Goal: Transaction & Acquisition: Book appointment/travel/reservation

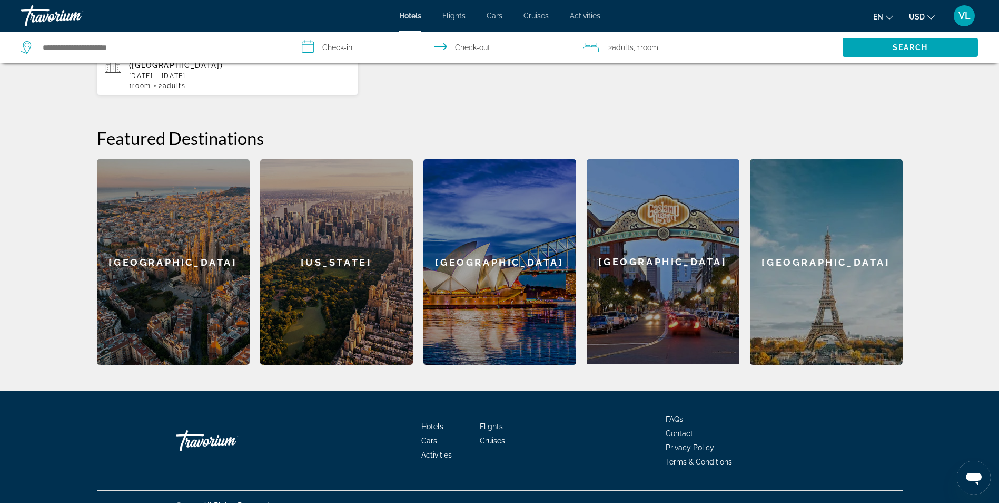
scroll to position [356, 0]
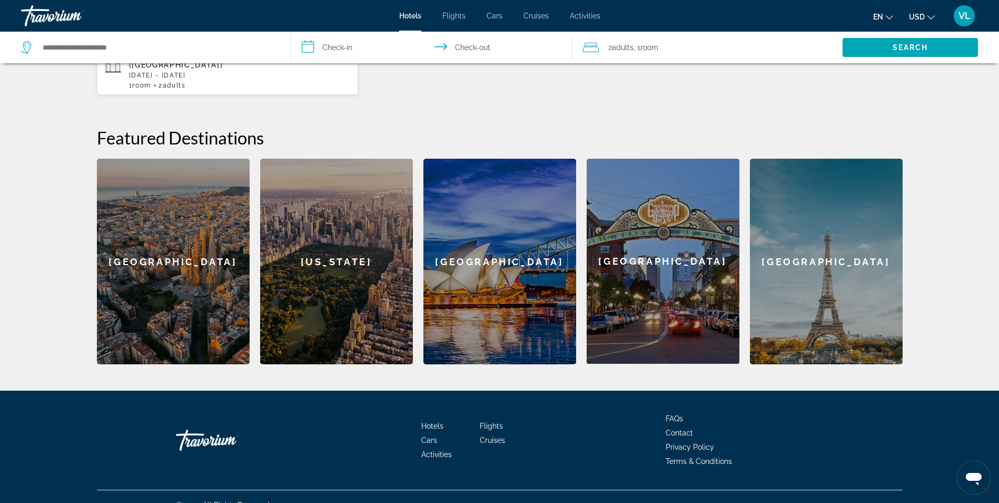
click at [180, 244] on div "[GEOGRAPHIC_DATA]" at bounding box center [173, 261] width 153 height 205
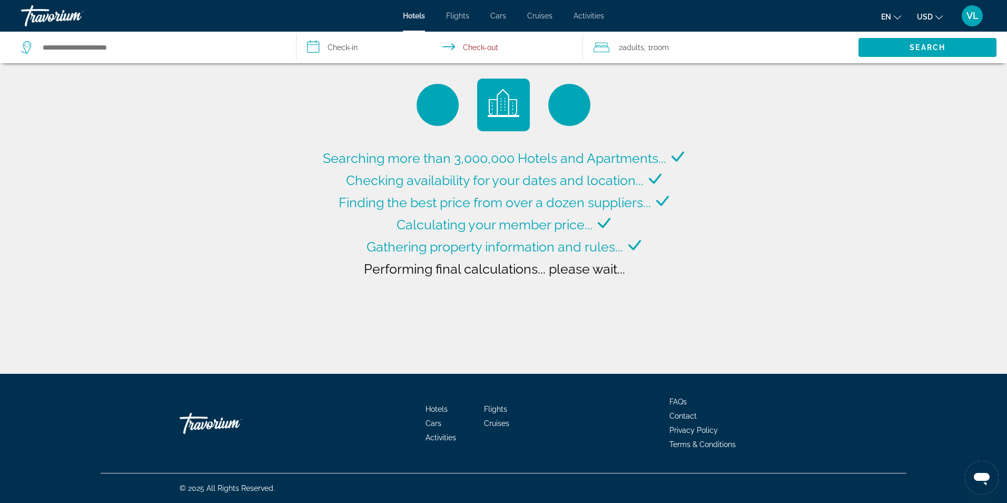
type input "**********"
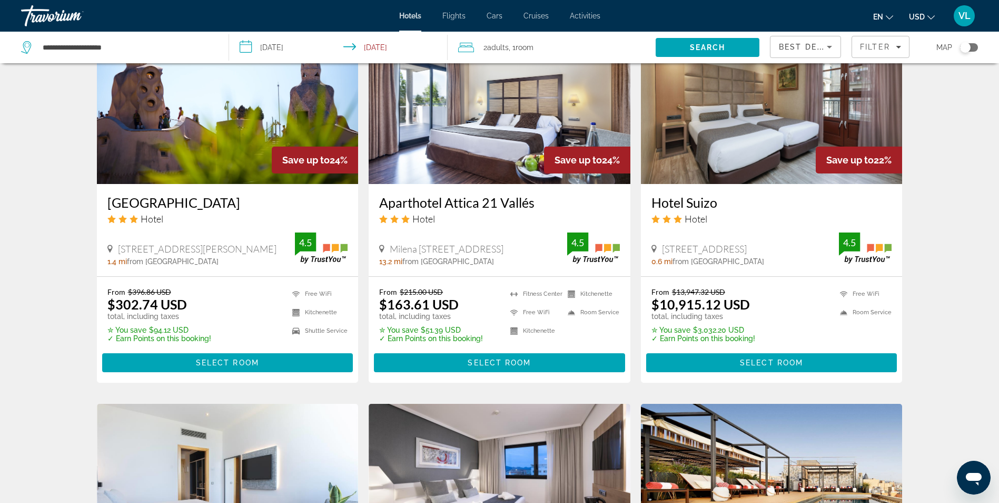
scroll to position [843, 0]
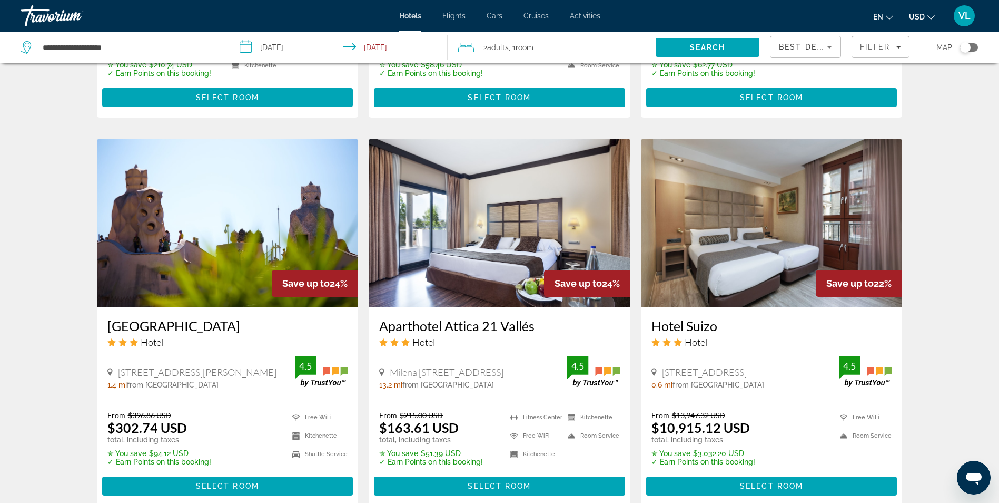
scroll to position [738, 0]
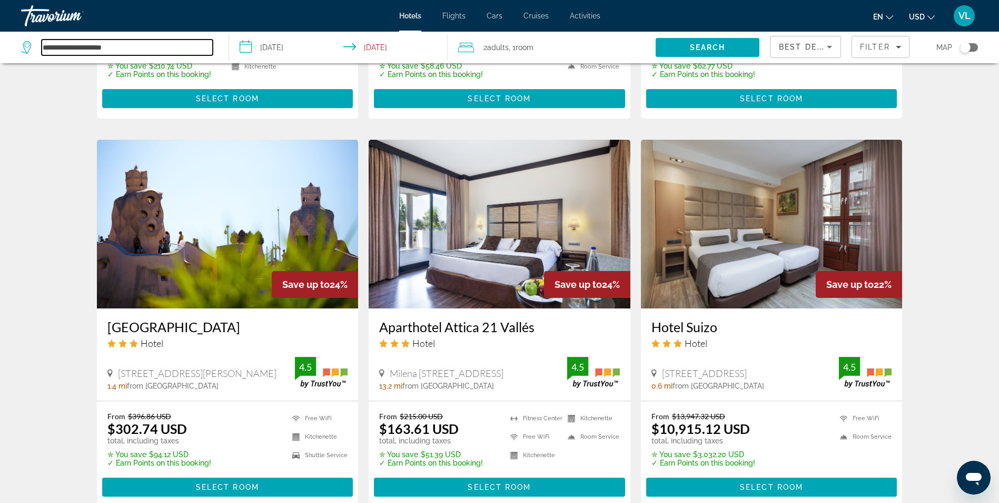
drag, startPoint x: 12, startPoint y: 0, endPoint x: 189, endPoint y: 43, distance: 182.1
click at [189, 43] on input "**********" at bounding box center [127, 48] width 171 height 16
click at [413, 15] on span "Hotels" at bounding box center [410, 16] width 22 height 8
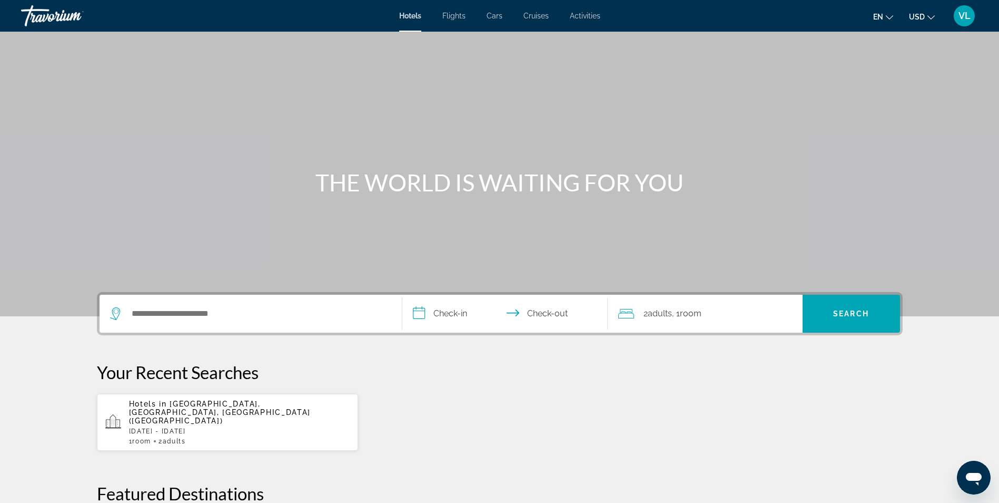
click at [587, 12] on span "Activities" at bounding box center [585, 16] width 31 height 8
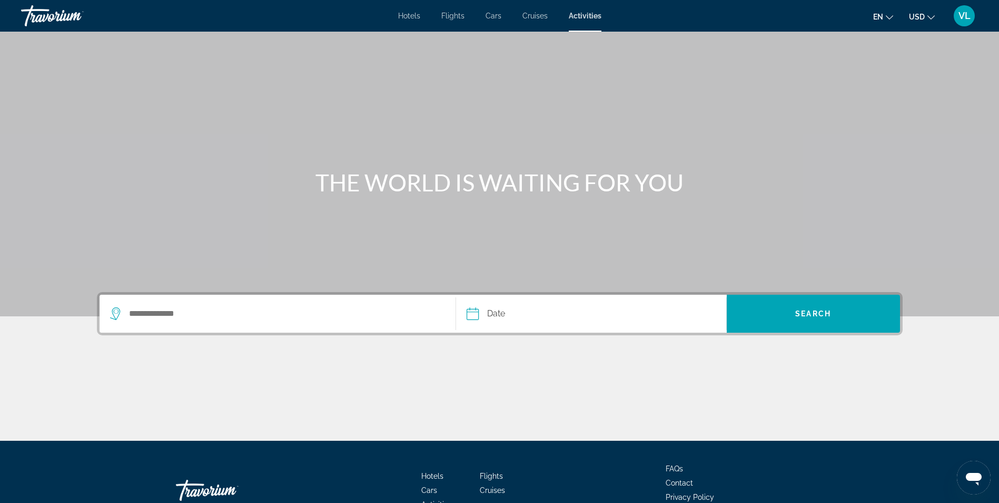
click at [537, 16] on span "Cruises" at bounding box center [535, 16] width 25 height 8
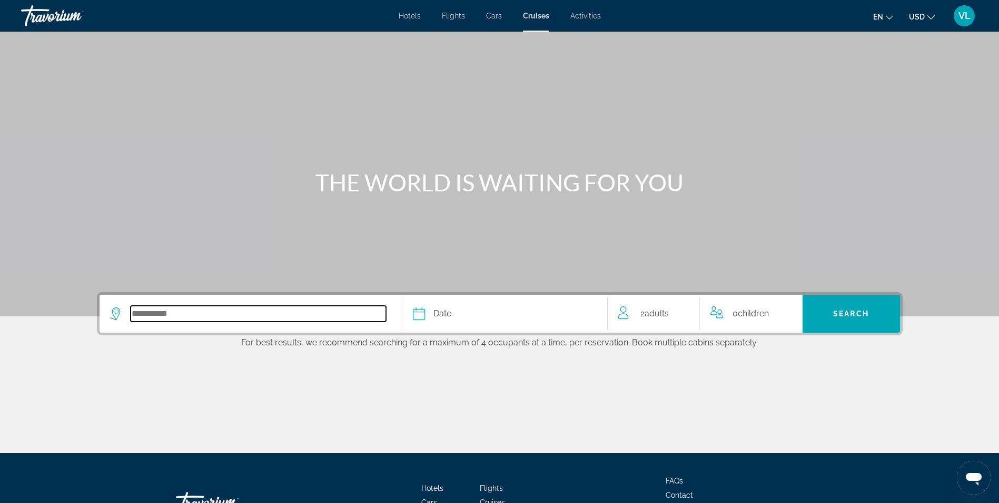
click at [182, 317] on input "Select cruise destination" at bounding box center [259, 314] width 256 height 16
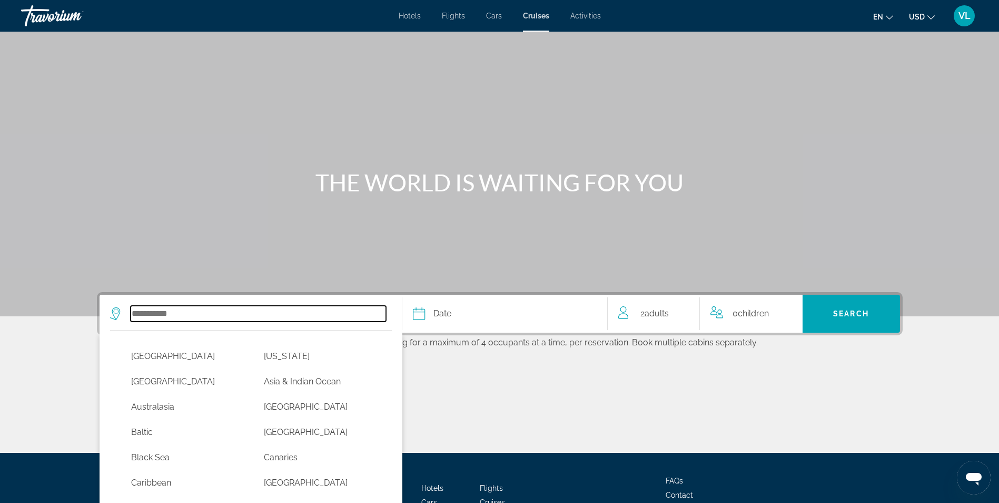
scroll to position [79, 0]
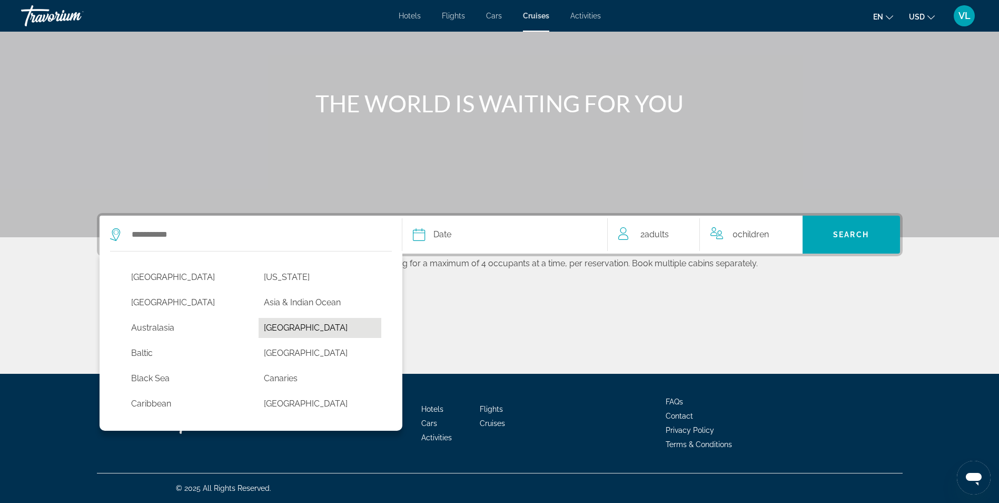
click at [270, 321] on button "[GEOGRAPHIC_DATA]" at bounding box center [320, 328] width 123 height 20
type input "*******"
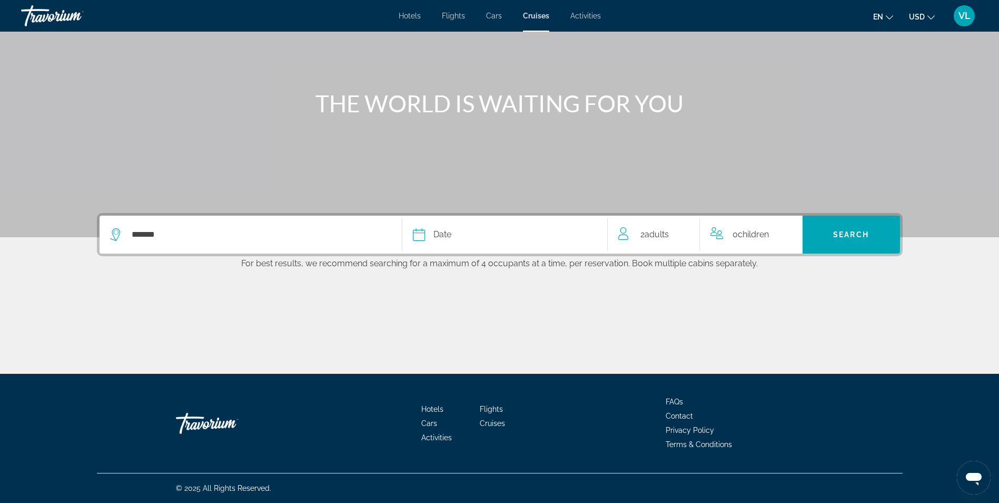
click at [453, 237] on div "Date" at bounding box center [505, 234] width 184 height 15
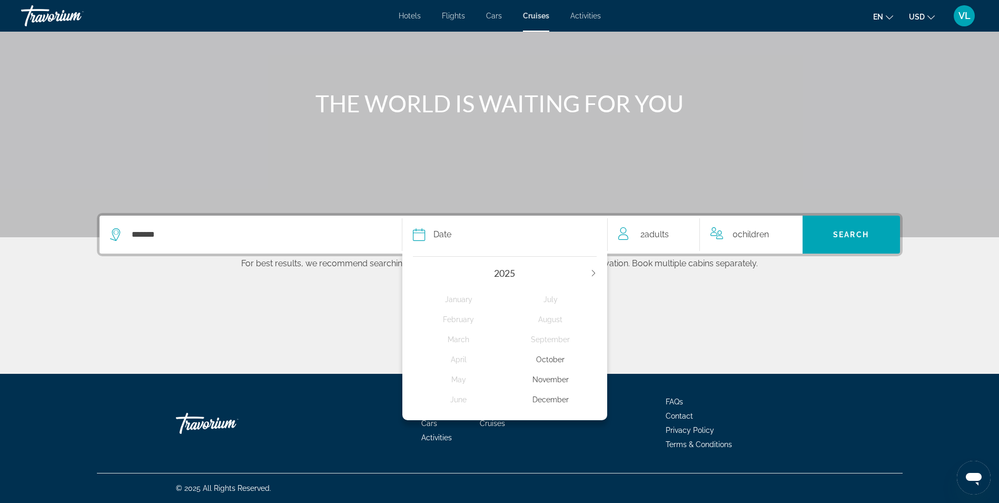
click at [594, 272] on icon "Next year" at bounding box center [593, 273] width 3 height 6
click at [467, 356] on div "April" at bounding box center [459, 359] width 92 height 19
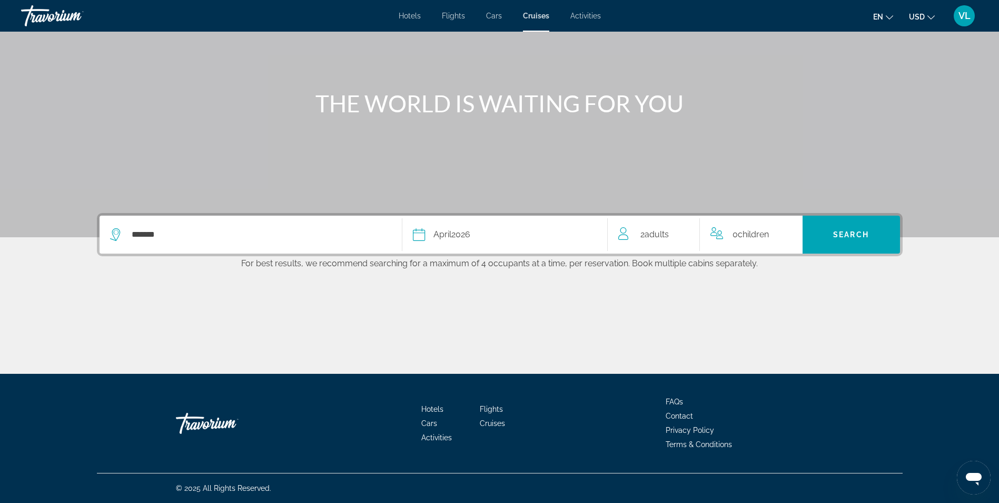
click at [660, 232] on span "Adults" at bounding box center [657, 234] width 24 height 10
click at [686, 232] on icon "Increment adults" at bounding box center [684, 232] width 9 height 9
click at [779, 226] on div "0 Child Children" at bounding box center [752, 235] width 82 height 18
click at [786, 232] on icon "Increment children" at bounding box center [787, 232] width 9 height 9
click at [777, 273] on icon "Travelers: 3 adults, 1 child" at bounding box center [781, 274] width 13 height 13
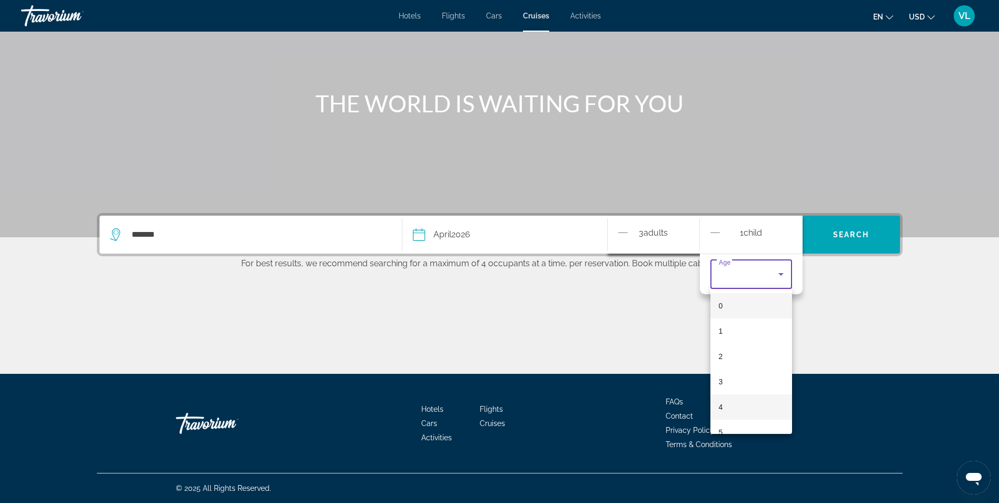
click at [724, 407] on mat-option "4" at bounding box center [752, 406] width 82 height 25
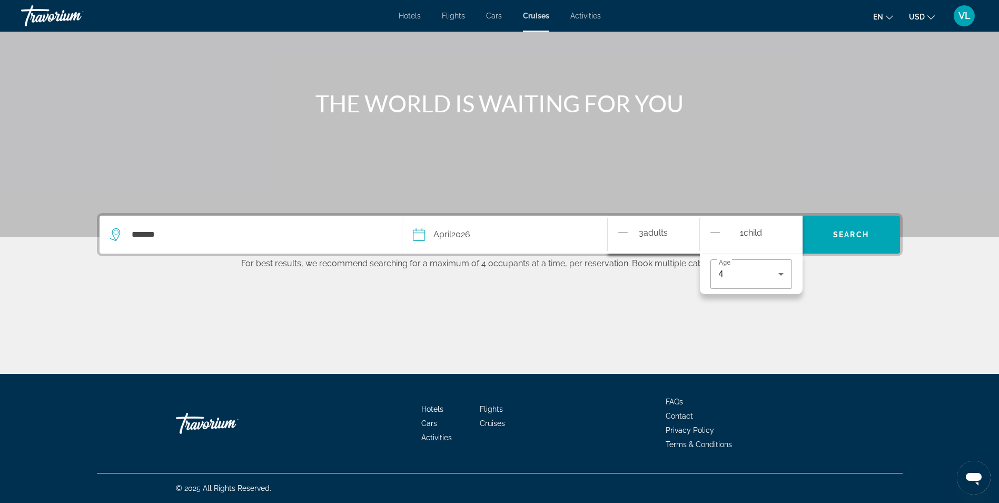
click at [885, 280] on div "******* Date [DATE] [DATE] February March April May June July August September …" at bounding box center [500, 293] width 848 height 161
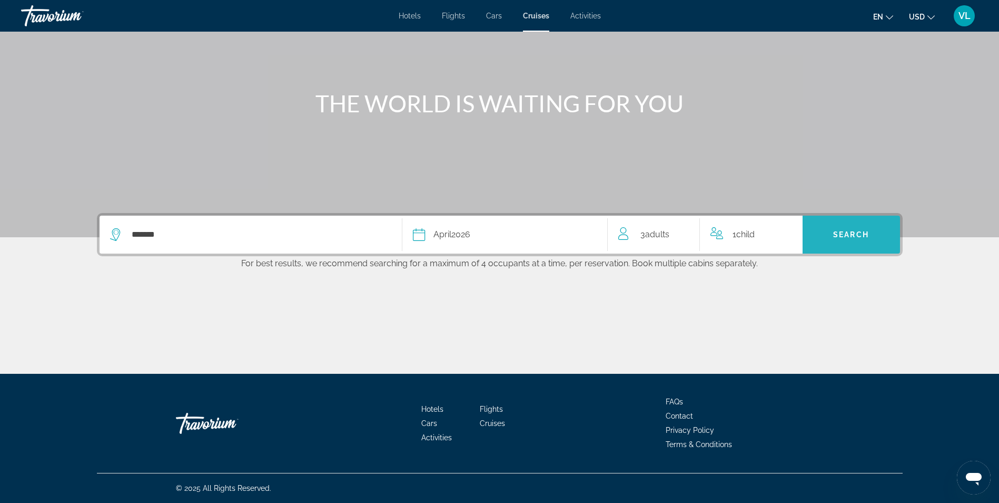
click at [847, 233] on span "Search" at bounding box center [852, 234] width 36 height 8
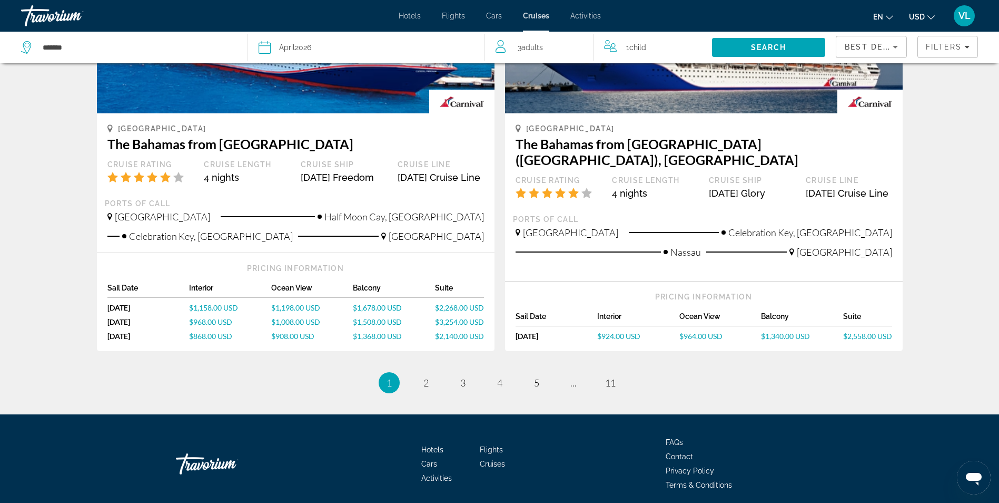
scroll to position [1096, 0]
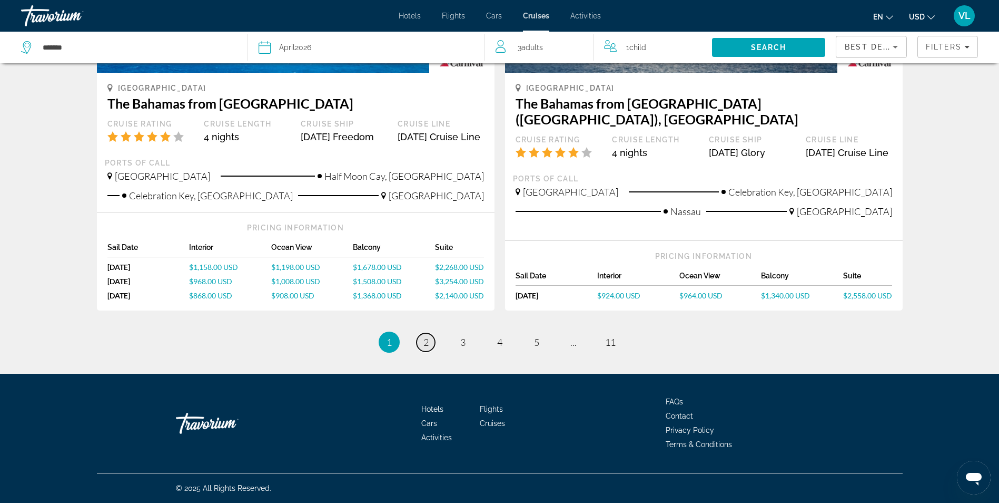
click at [430, 345] on link "page 2" at bounding box center [426, 342] width 18 height 18
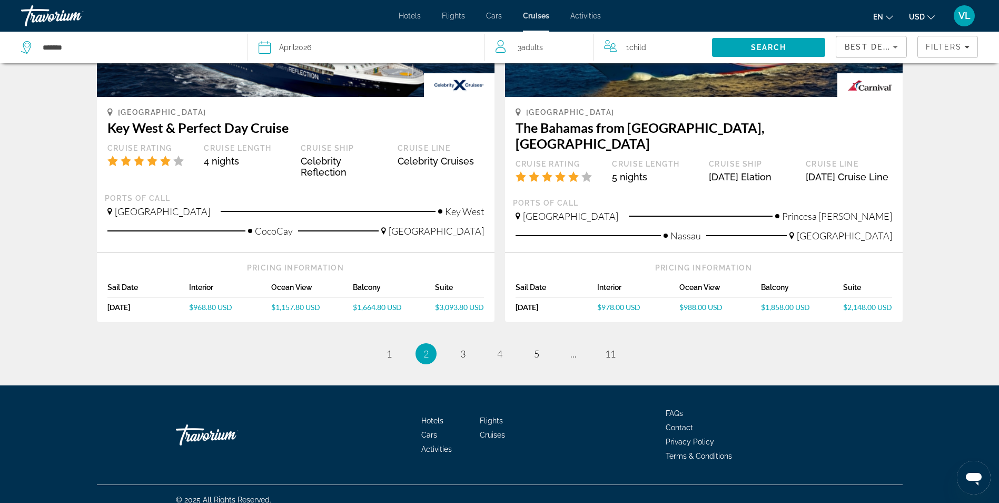
scroll to position [1044, 0]
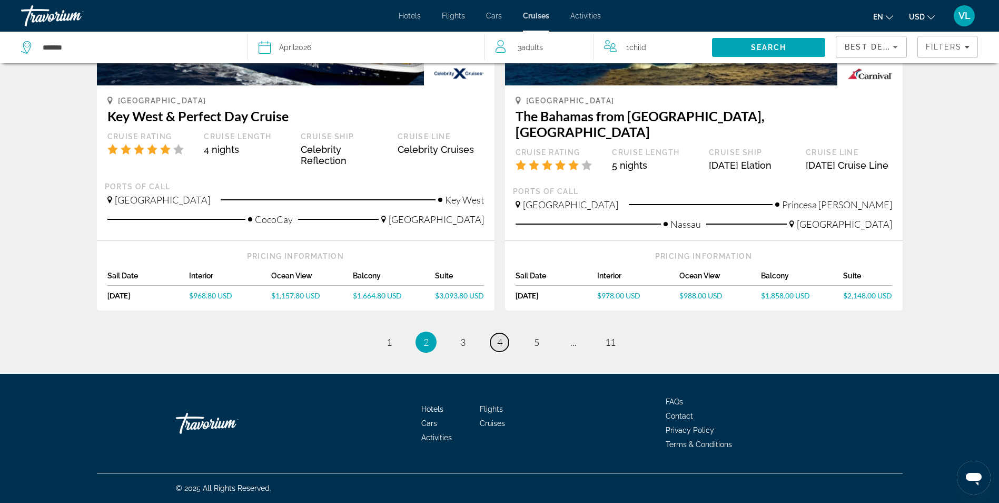
click at [505, 342] on link "page 4" at bounding box center [500, 342] width 18 height 18
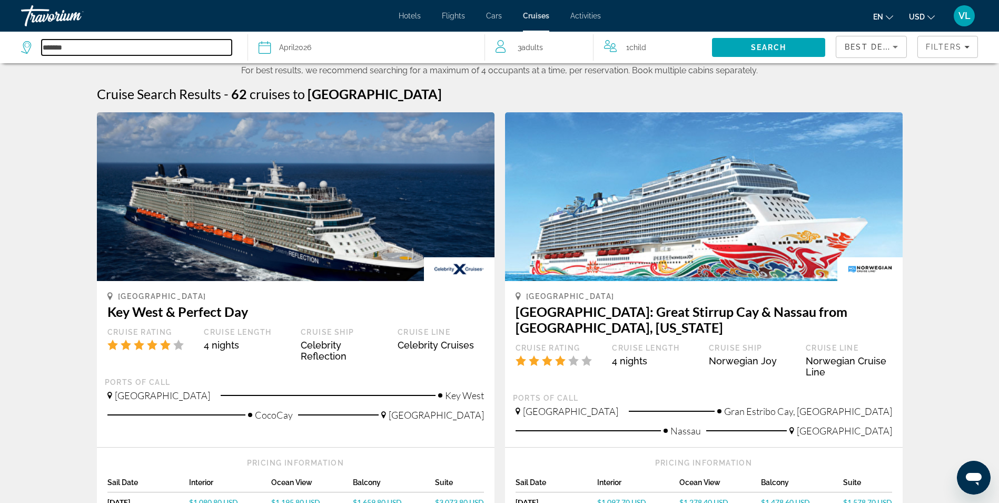
click at [135, 55] on input "*******" at bounding box center [137, 48] width 190 height 16
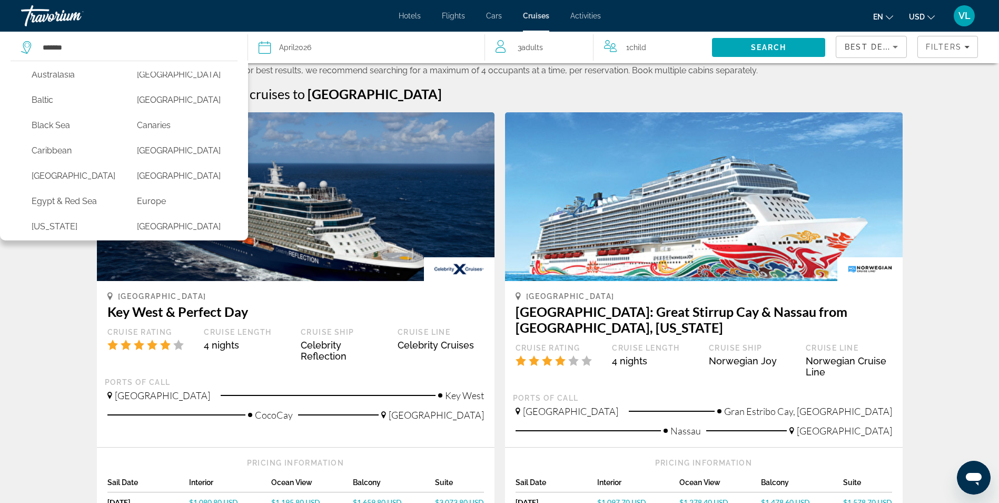
scroll to position [63, 0]
click at [56, 153] on button "Caribbean" at bounding box center [73, 150] width 95 height 20
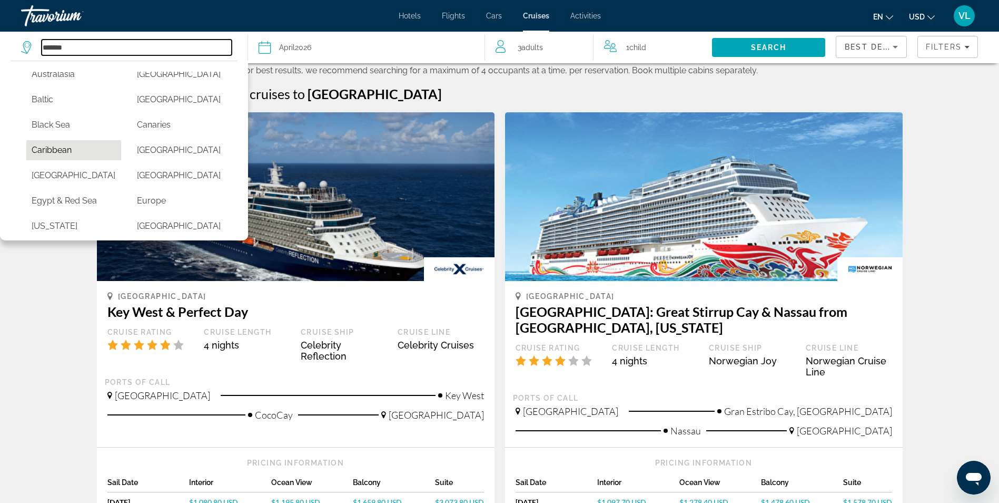
type input "*********"
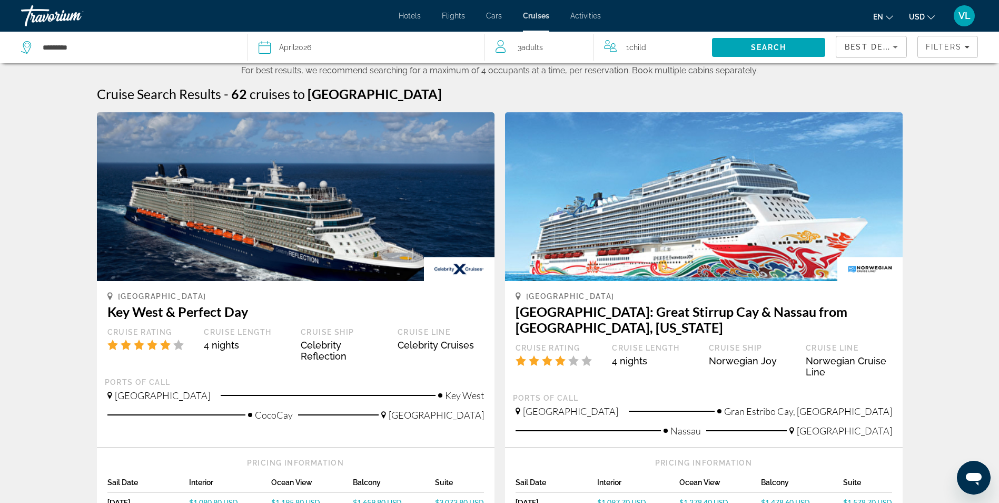
click at [523, 47] on span "3 Adult Adults" at bounding box center [530, 47] width 25 height 15
click at [495, 48] on div "3 Adult Adults" at bounding box center [539, 48] width 108 height 32
click at [503, 42] on icon "Decrement adults" at bounding box center [500, 45] width 9 height 13
click at [701, 48] on icon "Increment children" at bounding box center [696, 45] width 9 height 13
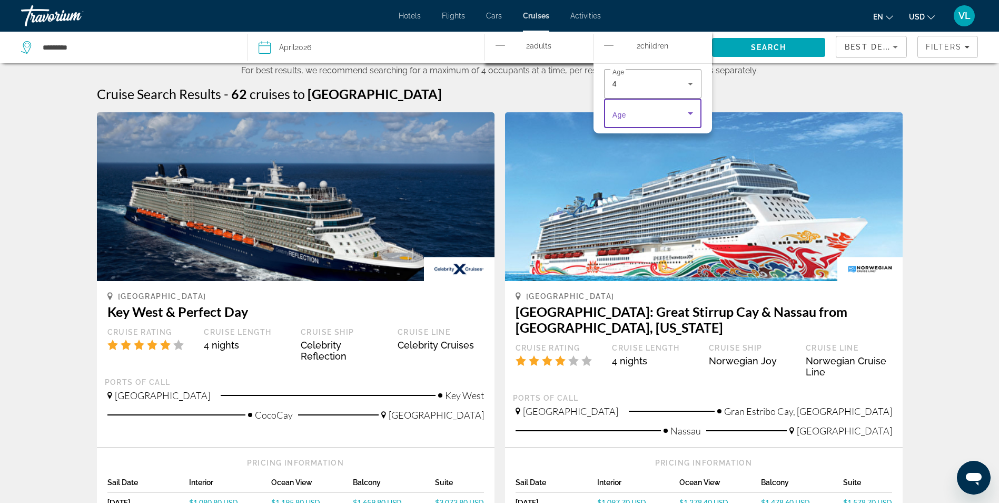
click at [673, 109] on span "Travelers: 2 adults, 2 children" at bounding box center [650, 113] width 75 height 13
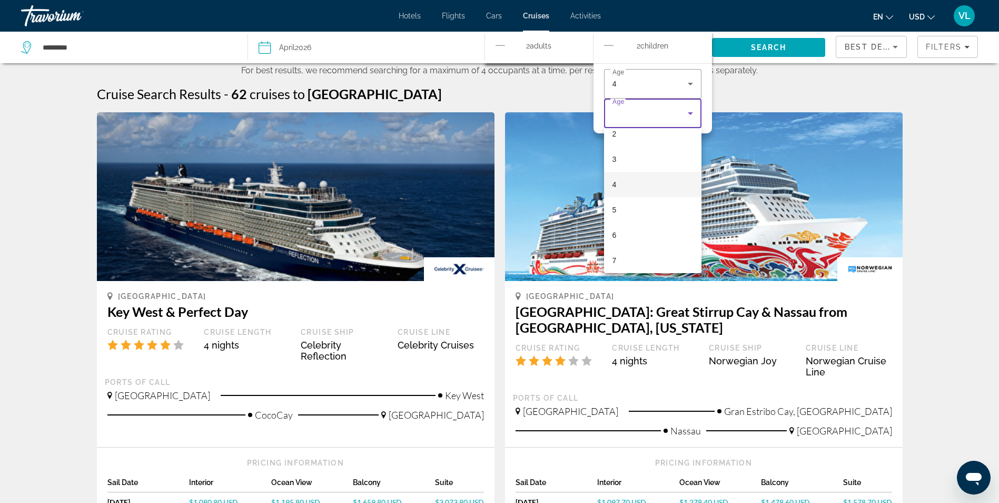
scroll to position [105, 0]
click at [622, 214] on mat-option "7" at bounding box center [652, 216] width 97 height 25
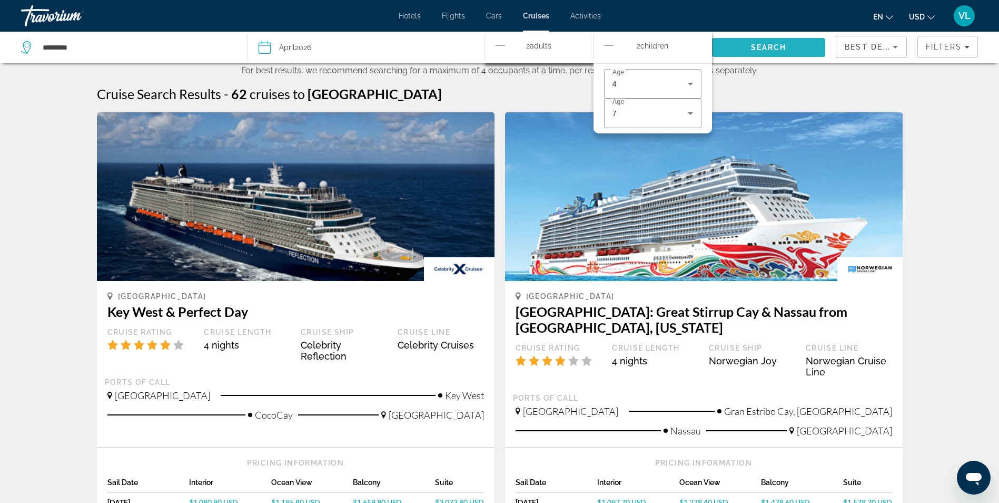
click at [785, 46] on span "Search" at bounding box center [769, 47] width 36 height 8
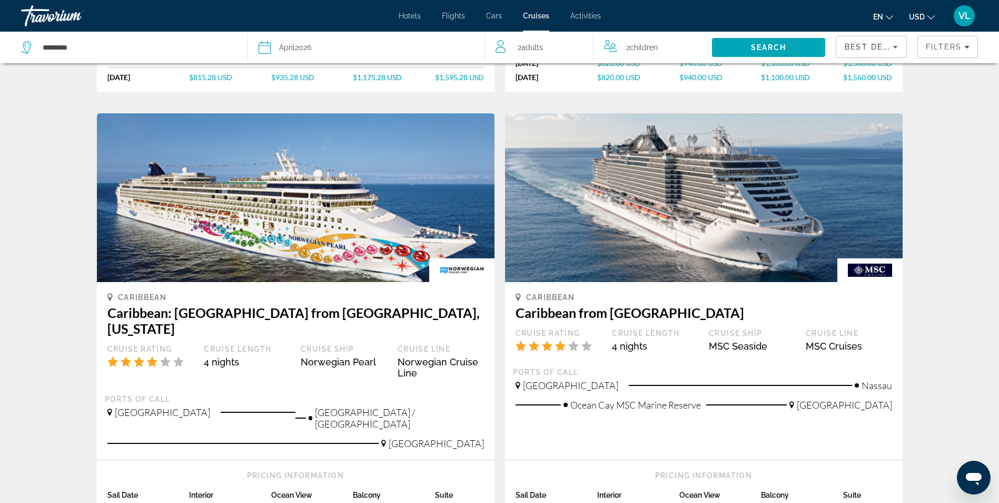
scroll to position [948, 0]
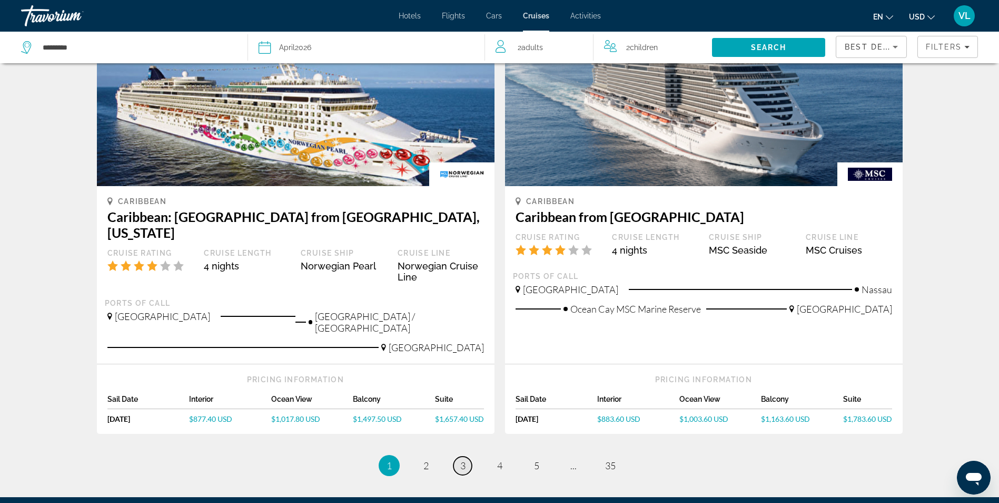
click at [462, 459] on span "3" at bounding box center [462, 465] width 5 height 12
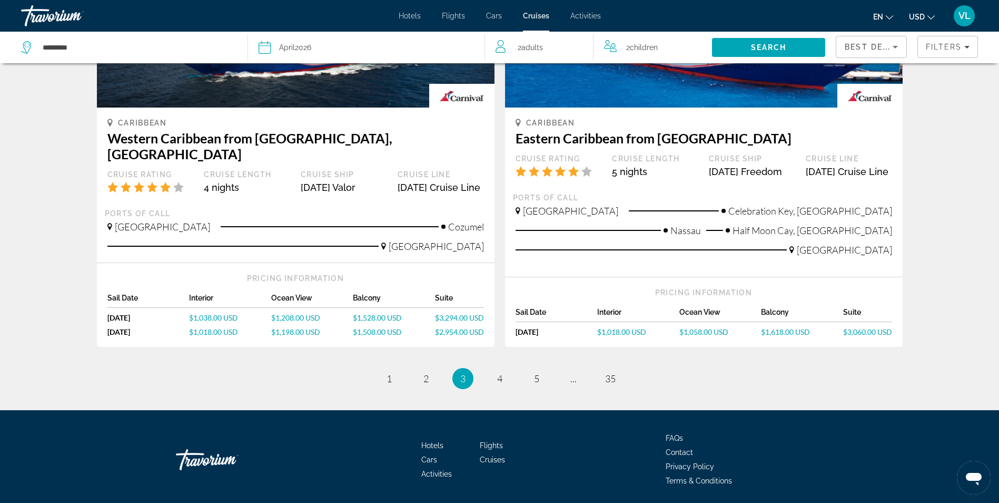
scroll to position [1106, 0]
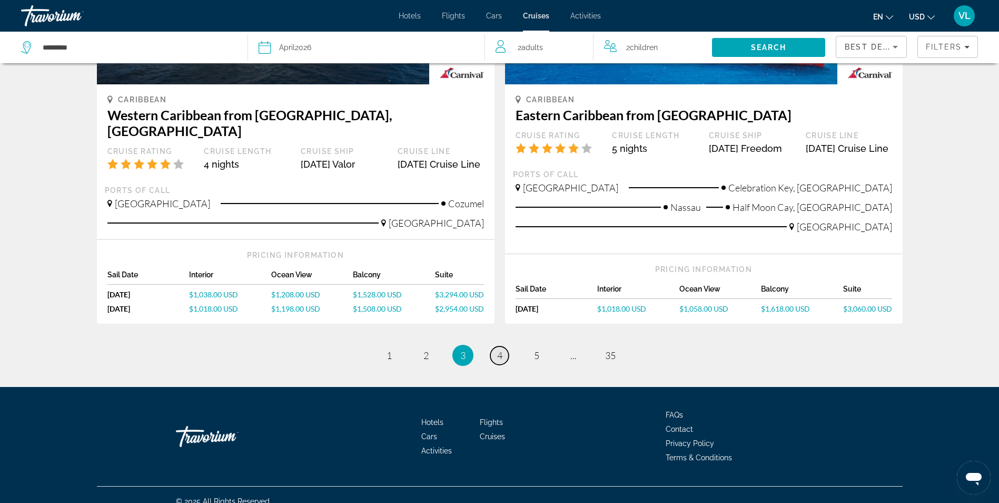
click at [498, 355] on span "4" at bounding box center [499, 355] width 5 height 12
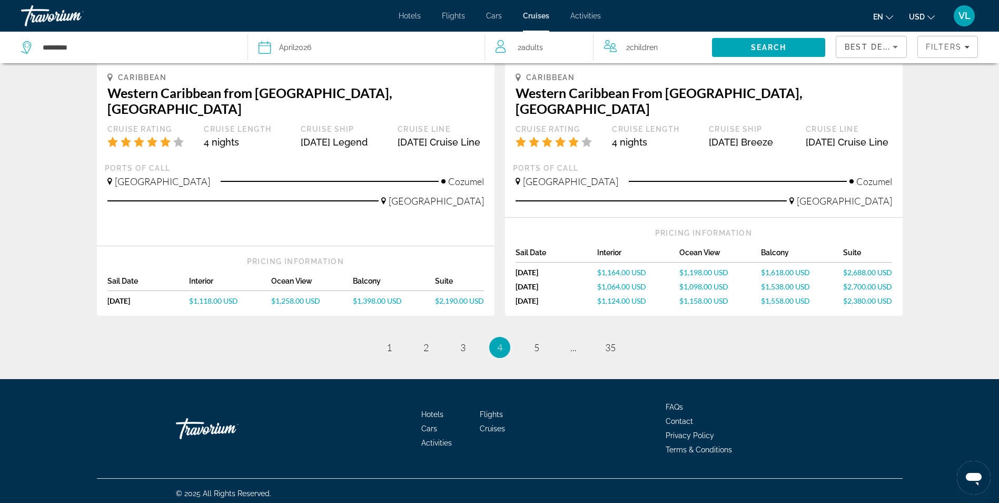
scroll to position [1115, 0]
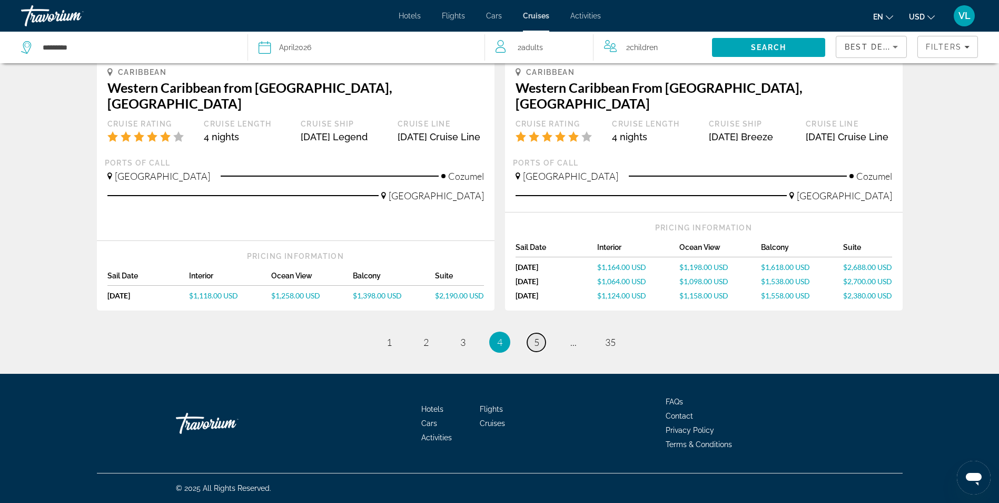
click at [538, 345] on span "5" at bounding box center [536, 342] width 5 height 12
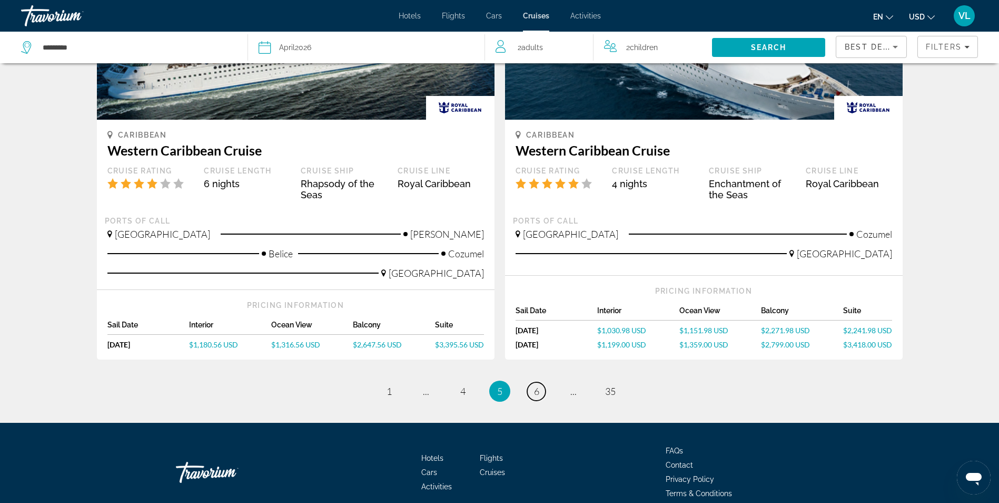
scroll to position [1054, 0]
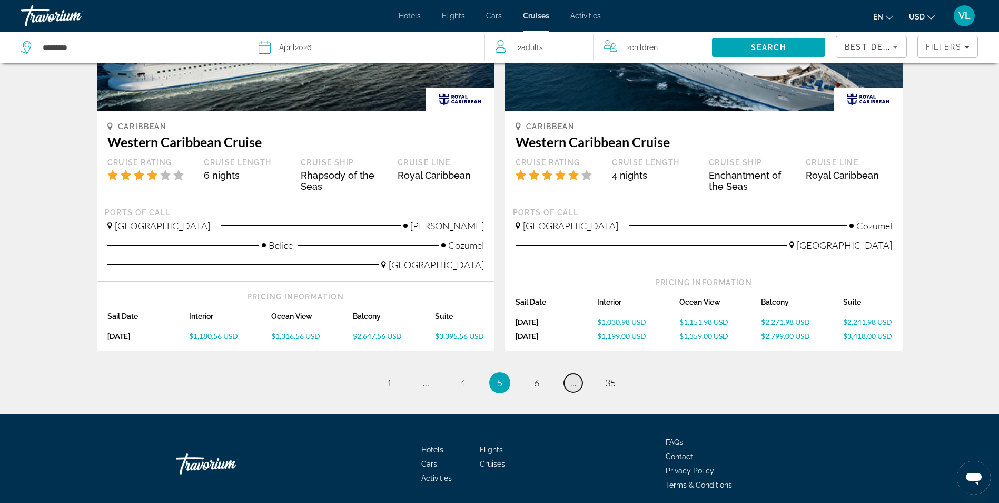
click at [576, 374] on link "page ..." at bounding box center [573, 383] width 18 height 18
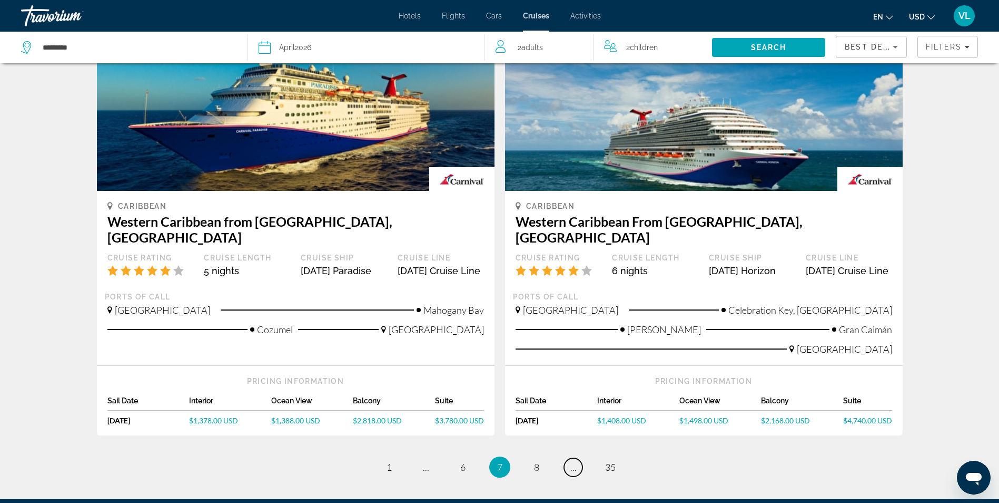
scroll to position [1083, 0]
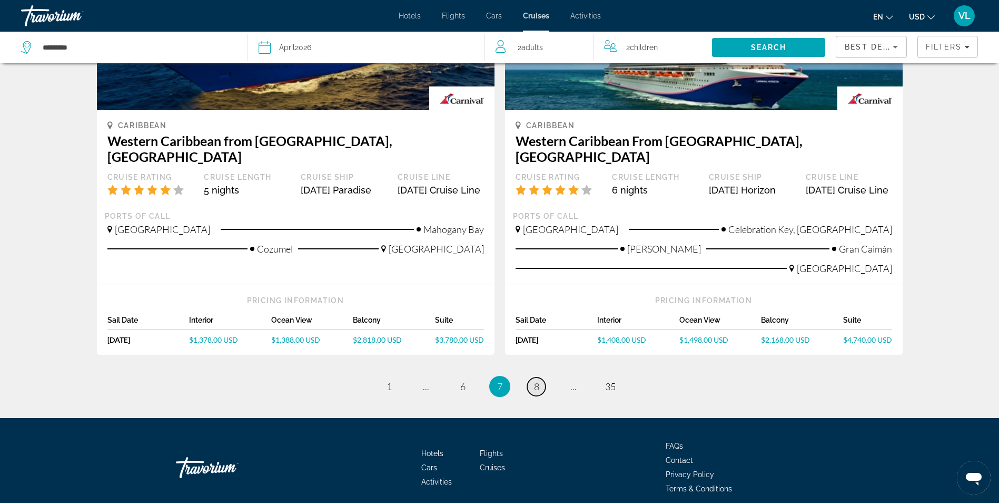
click at [534, 380] on span "8" at bounding box center [536, 386] width 5 height 12
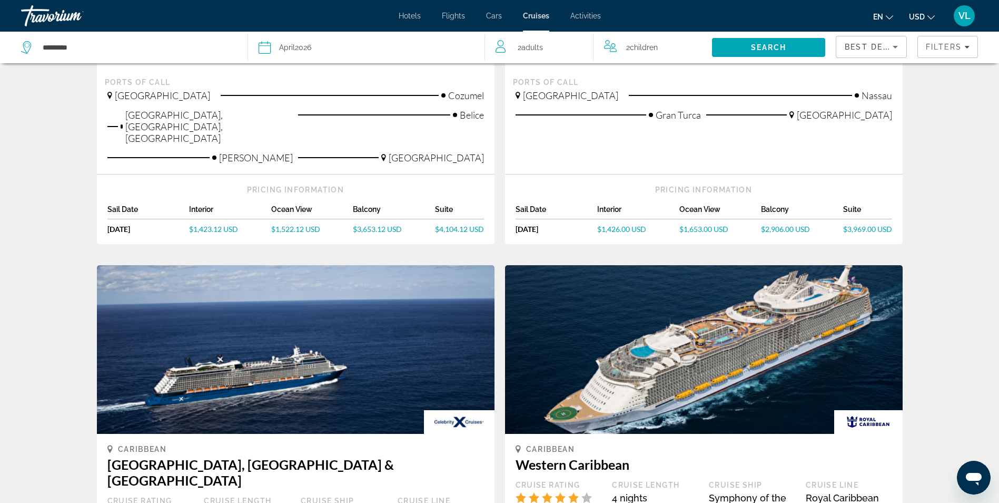
scroll to position [316, 0]
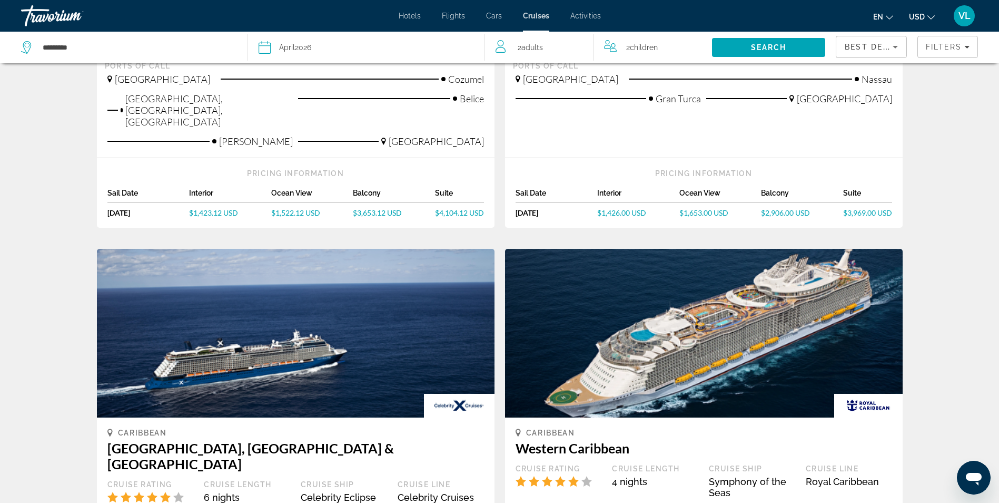
click at [291, 208] on span "$1,522.12 USD" at bounding box center [295, 212] width 49 height 9
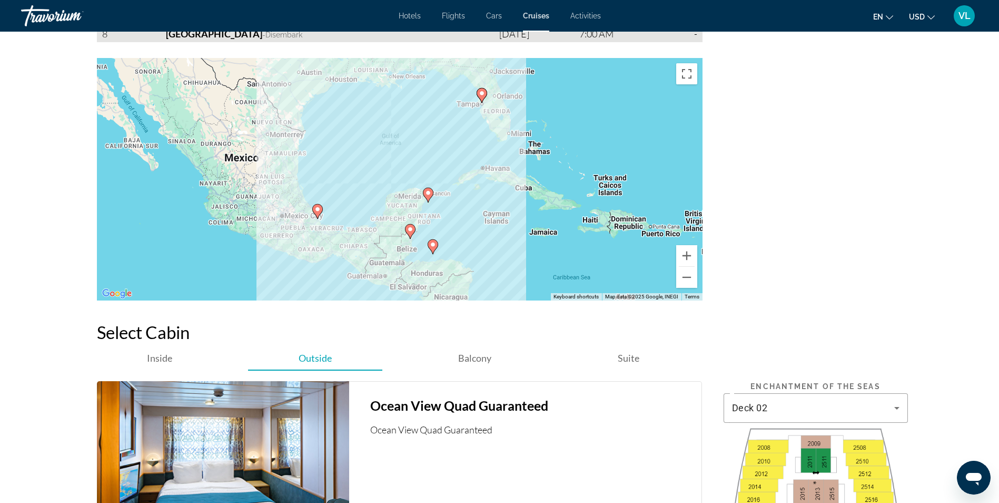
scroll to position [1475, 0]
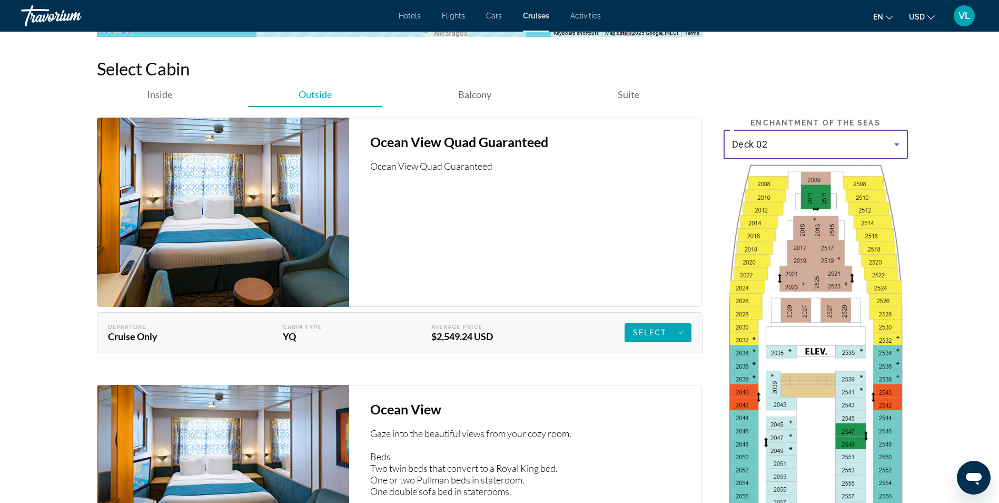
click at [891, 146] on icon "Main content" at bounding box center [897, 144] width 13 height 13
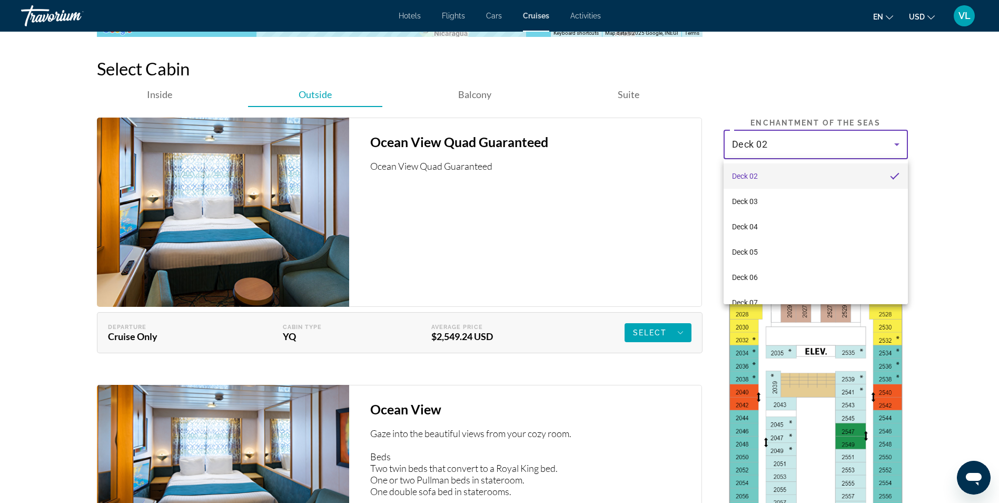
click at [515, 290] on div at bounding box center [499, 251] width 999 height 503
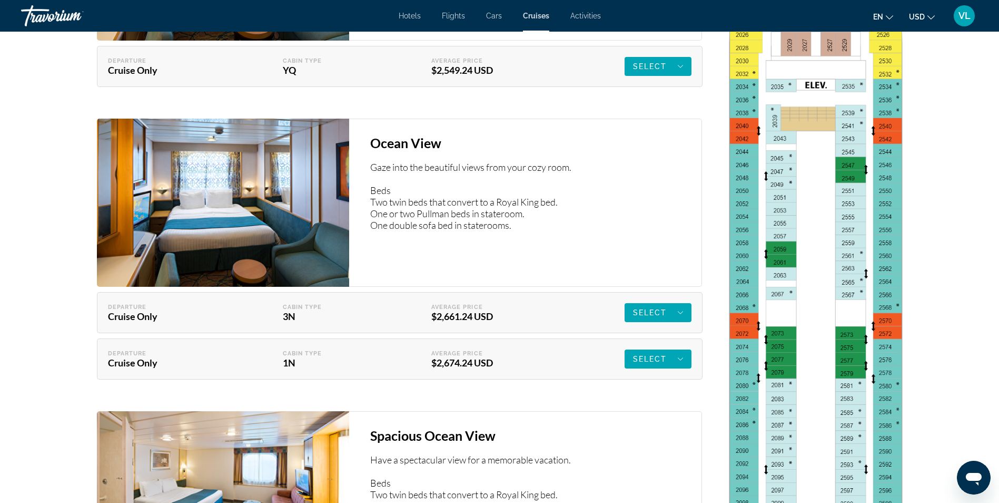
scroll to position [1791, 0]
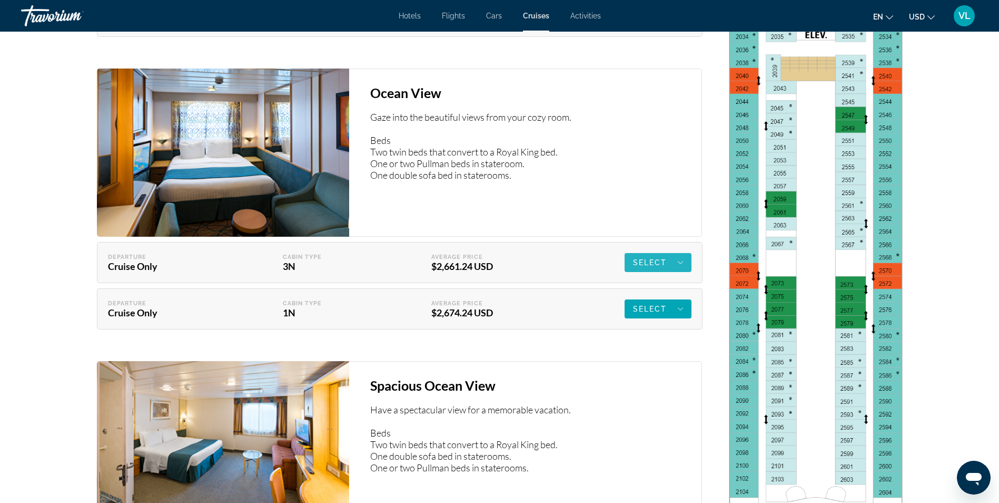
click at [675, 260] on div "Select" at bounding box center [658, 262] width 50 height 13
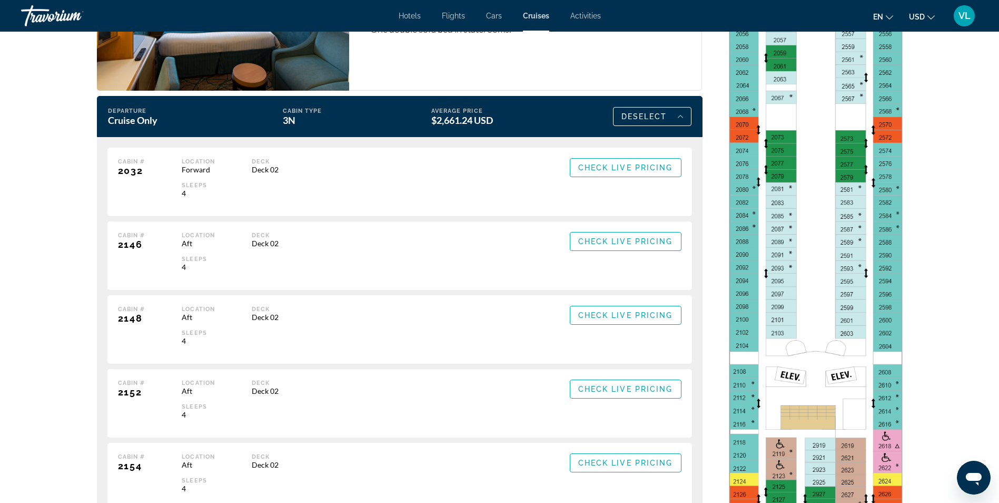
scroll to position [1897, 0]
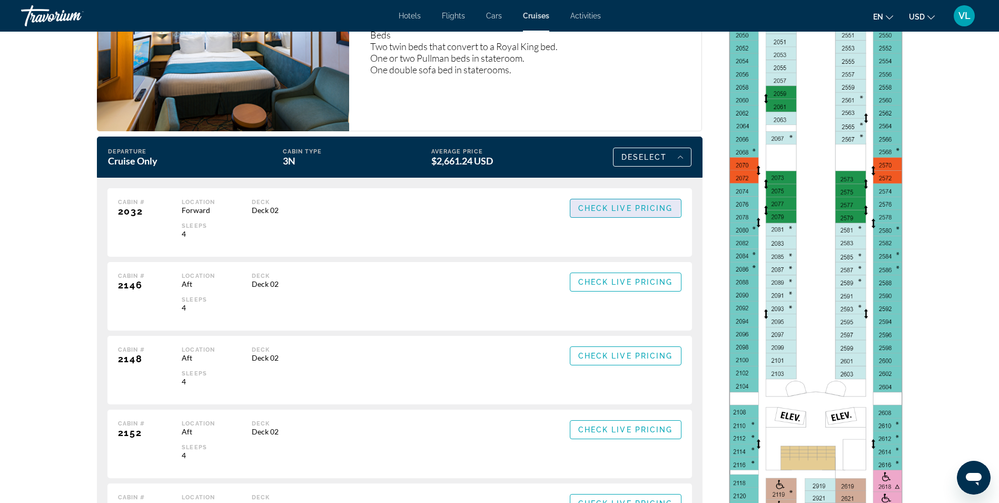
click at [592, 202] on span "Main content" at bounding box center [626, 207] width 111 height 25
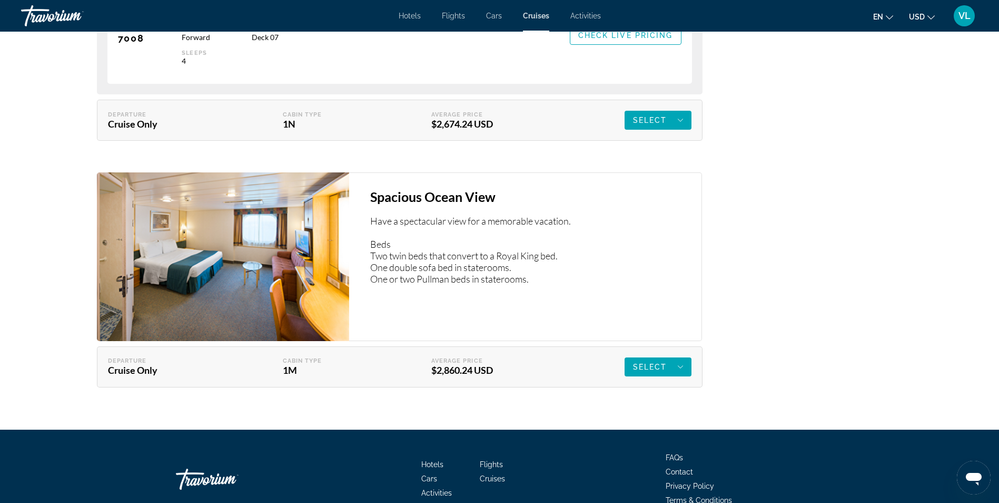
scroll to position [4531, 0]
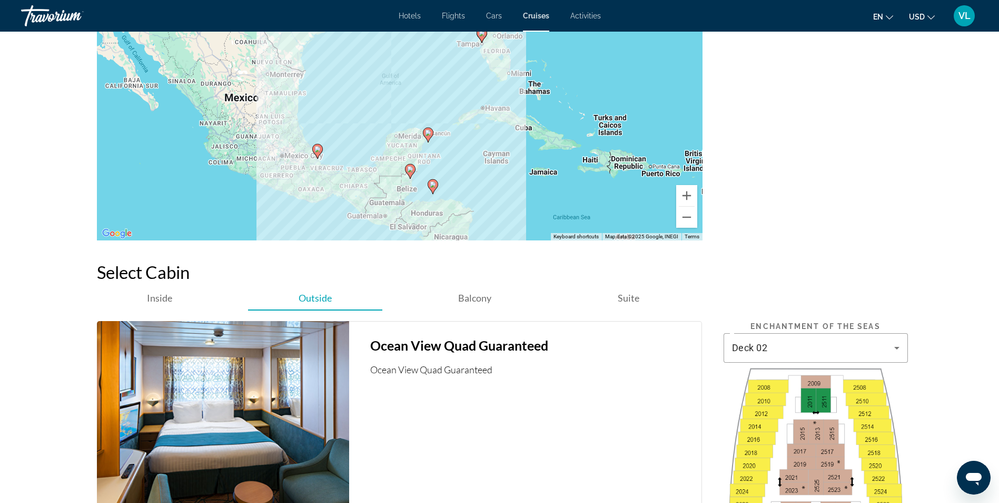
scroll to position [1268, 0]
